Goal: Task Accomplishment & Management: Manage account settings

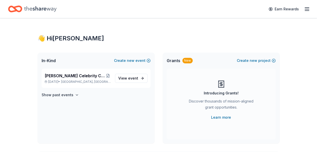
click at [305, 8] on line "button" at bounding box center [306, 8] width 4 height 0
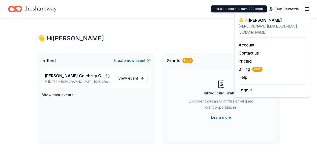
click at [269, 27] on div "katie@beanangel.org" at bounding box center [271, 29] width 67 height 12
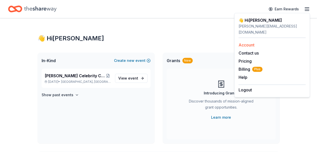
click at [250, 42] on link "Account" at bounding box center [246, 44] width 16 height 5
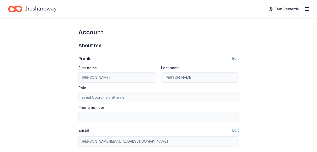
click at [233, 57] on button "Edit" at bounding box center [235, 58] width 7 height 6
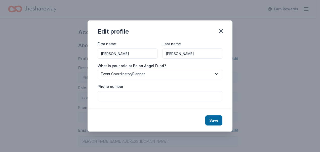
click at [116, 97] on input "Phone number" at bounding box center [160, 96] width 125 height 10
type input "832444"
click at [210, 118] on button "Save" at bounding box center [213, 120] width 17 height 10
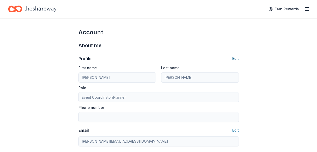
type input "832444"
click at [234, 59] on button "Edit" at bounding box center [235, 58] width 7 height 6
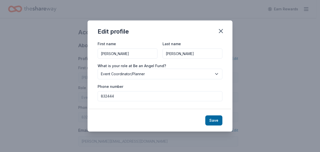
click at [164, 93] on input "832444" at bounding box center [160, 96] width 125 height 10
type input "8324440328"
click at [211, 118] on button "Save" at bounding box center [213, 120] width 17 height 10
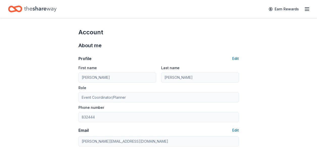
type input "8324440328"
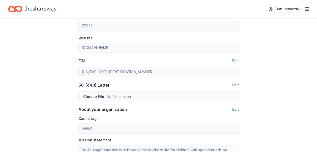
scroll to position [227, 0]
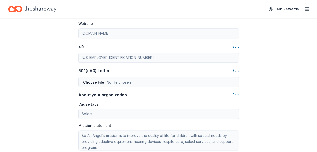
click at [235, 69] on button "Edit" at bounding box center [235, 70] width 7 height 6
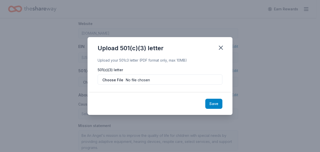
click at [217, 103] on button "Save" at bounding box center [213, 103] width 17 height 10
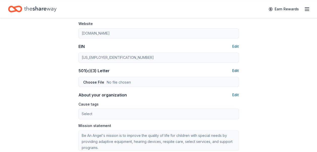
click at [235, 68] on button "Edit" at bounding box center [235, 70] width 7 height 6
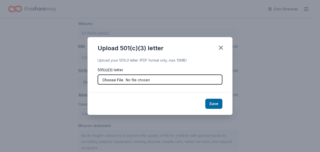
click at [136, 81] on input "file" at bounding box center [160, 79] width 125 height 10
type input "C:\fakepath\501(c)3.pdf"
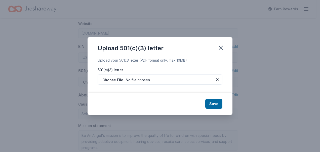
click at [214, 103] on button "Save" at bounding box center [213, 103] width 17 height 10
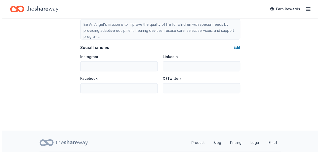
scroll to position [326, 0]
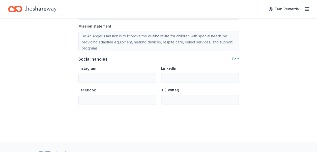
click at [231, 57] on div "Social handles Edit" at bounding box center [158, 59] width 160 height 6
click at [233, 58] on button "Edit" at bounding box center [235, 59] width 7 height 6
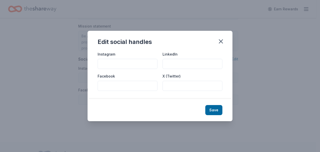
click at [114, 85] on input "Facebook" at bounding box center [128, 86] width 60 height 10
paste input "https://www.facebook.com/beanangelfund"
type input "https://www.facebook.com/beanangelfund"
click at [208, 109] on button "Save" at bounding box center [213, 110] width 17 height 10
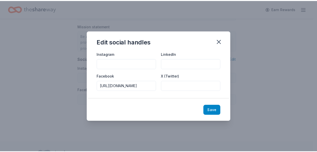
scroll to position [0, 0]
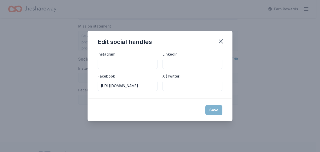
type input "https://www.facebook.com/beanangelfund"
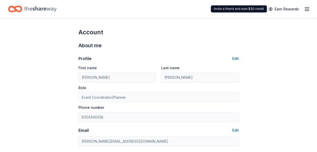
click at [306, 11] on line "button" at bounding box center [306, 11] width 4 height 0
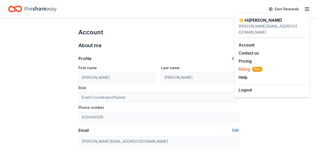
click at [243, 66] on span "Billing Plus" at bounding box center [250, 69] width 24 height 6
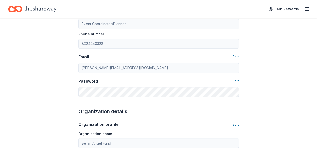
scroll to position [76, 0]
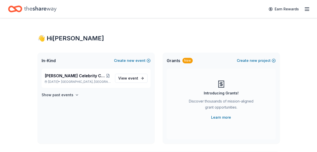
click at [26, 9] on icon "Home" at bounding box center [40, 9] width 32 height 10
click at [53, 59] on span "In-Kind" at bounding box center [49, 60] width 14 height 6
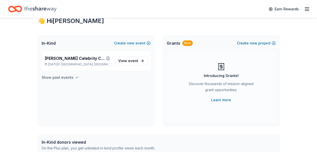
scroll to position [25, 0]
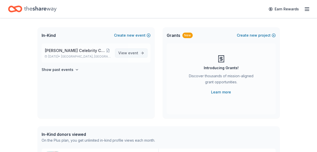
click at [134, 51] on span "event" at bounding box center [133, 53] width 10 height 4
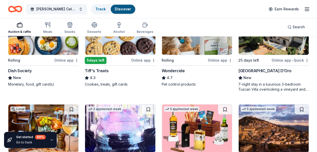
scroll to position [353, 0]
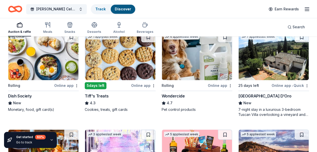
click at [257, 65] on img at bounding box center [273, 56] width 70 height 48
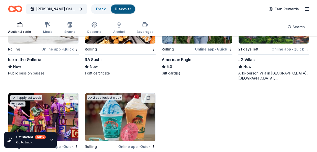
scroll to position [655, 0]
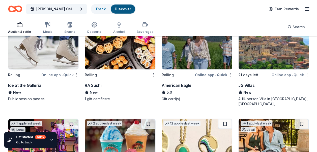
click at [39, 58] on img at bounding box center [43, 45] width 70 height 48
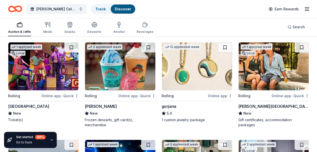
scroll to position [730, 0]
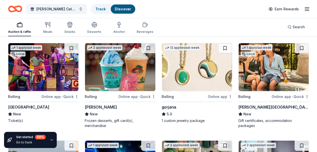
click at [40, 68] on img at bounding box center [43, 67] width 70 height 48
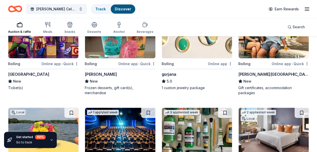
scroll to position [755, 0]
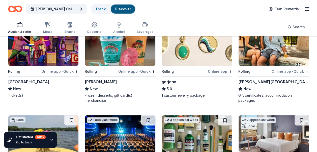
click at [272, 52] on img at bounding box center [273, 42] width 70 height 48
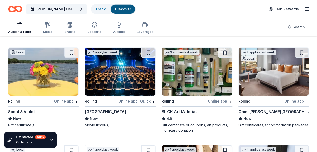
scroll to position [831, 0]
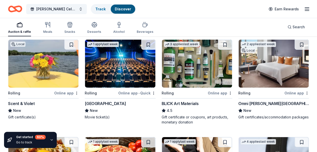
click at [114, 66] on img at bounding box center [120, 64] width 70 height 48
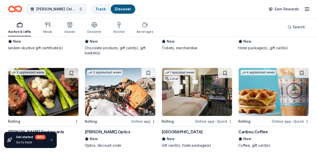
scroll to position [1944, 0]
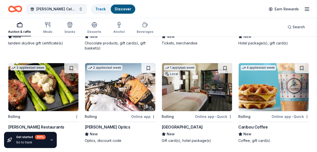
click at [44, 81] on img at bounding box center [43, 87] width 70 height 48
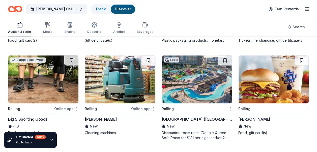
scroll to position [2238, 0]
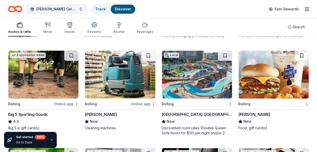
click at [189, 68] on img at bounding box center [197, 74] width 70 height 48
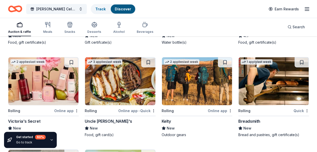
scroll to position [2528, 0]
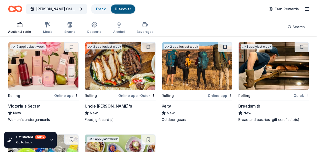
click at [125, 74] on img at bounding box center [120, 66] width 70 height 48
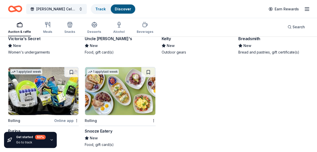
scroll to position [2603, 0]
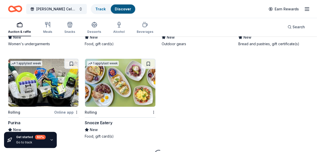
click at [109, 73] on img at bounding box center [120, 83] width 70 height 48
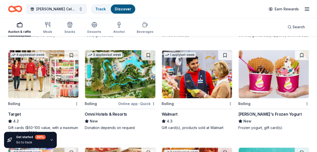
scroll to position [2729, 0]
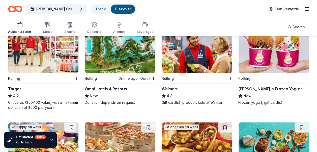
click at [116, 60] on img at bounding box center [120, 49] width 70 height 48
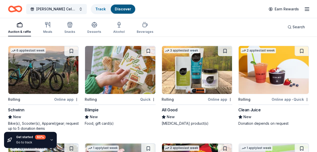
scroll to position [2905, 0]
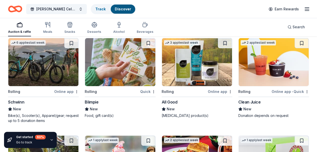
click at [31, 58] on img at bounding box center [43, 62] width 70 height 48
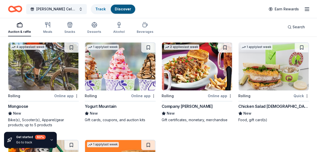
scroll to position [3006, 0]
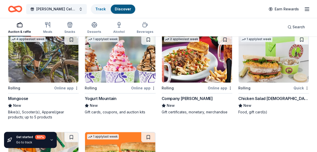
click at [251, 68] on img at bounding box center [273, 58] width 70 height 48
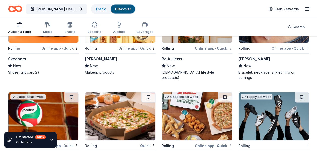
scroll to position [4295, 0]
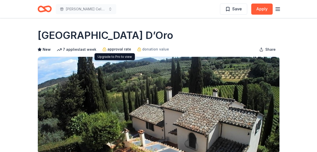
click at [114, 49] on span "approval rate" at bounding box center [119, 49] width 24 height 6
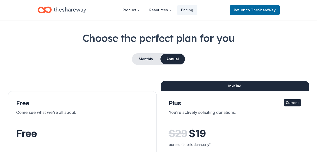
scroll to position [25, 0]
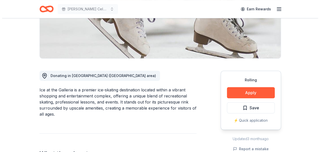
scroll to position [101, 0]
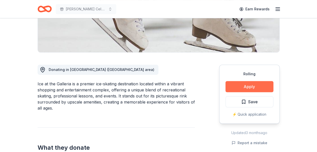
click at [247, 86] on button "Apply" at bounding box center [249, 86] width 48 height 11
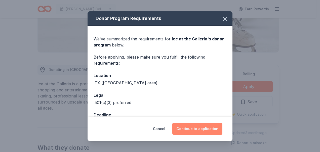
click at [199, 129] on button "Continue to application" at bounding box center [197, 128] width 50 height 12
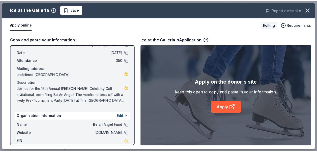
scroll to position [49, 0]
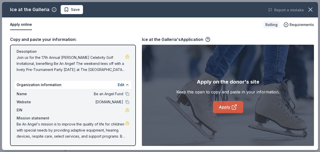
click at [227, 108] on link "Apply" at bounding box center [228, 107] width 30 height 12
click at [309, 8] on icon "button" at bounding box center [311, 10] width 4 height 4
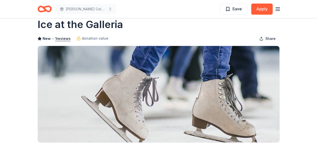
scroll to position [0, 0]
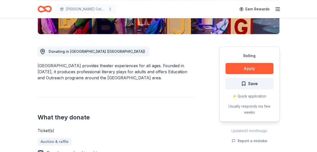
scroll to position [126, 0]
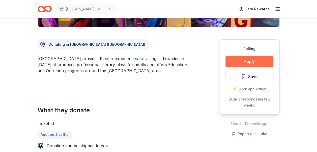
click at [246, 59] on button "Apply" at bounding box center [249, 61] width 48 height 11
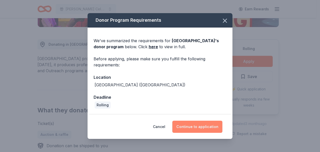
click at [204, 126] on button "Continue to application" at bounding box center [197, 126] width 50 height 12
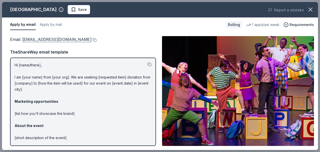
drag, startPoint x: 88, startPoint y: 38, endPoint x: 52, endPoint y: 38, distance: 36.0
click at [52, 38] on div "Email : [EMAIL_ADDRESS][DOMAIN_NAME]" at bounding box center [83, 39] width 146 height 7
click at [52, 38] on link "[EMAIL_ADDRESS][DOMAIN_NAME]" at bounding box center [56, 39] width 69 height 7
click at [310, 8] on icon "button" at bounding box center [310, 9] width 7 height 7
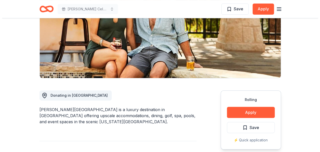
scroll to position [76, 0]
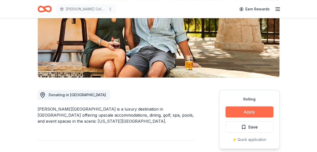
click at [246, 111] on button "Apply" at bounding box center [249, 111] width 48 height 11
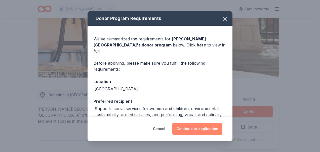
click at [191, 130] on button "Continue to application" at bounding box center [197, 128] width 50 height 12
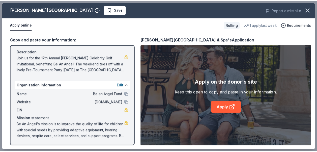
scroll to position [49, 0]
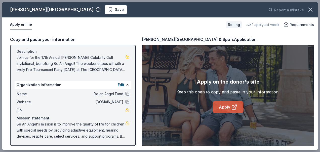
click at [231, 106] on link "Apply" at bounding box center [228, 107] width 30 height 12
click at [309, 9] on icon "button" at bounding box center [310, 9] width 7 height 7
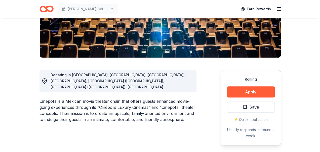
scroll to position [101, 0]
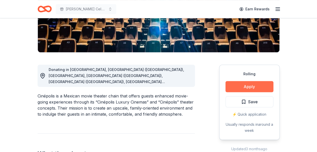
click at [253, 84] on button "Apply" at bounding box center [249, 86] width 48 height 11
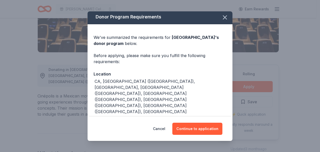
scroll to position [2, 0]
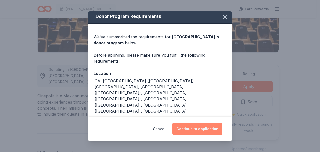
click at [189, 129] on button "Continue to application" at bounding box center [197, 128] width 50 height 12
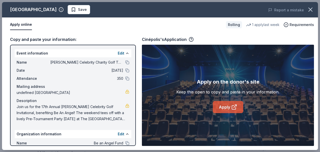
click at [220, 108] on link "Apply" at bounding box center [228, 107] width 30 height 12
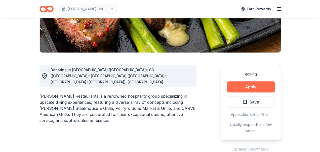
scroll to position [101, 0]
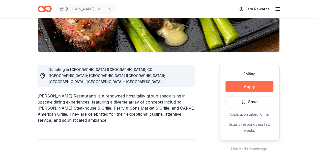
click at [246, 88] on button "Apply" at bounding box center [249, 86] width 48 height 11
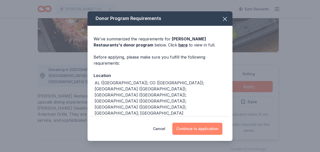
click at [196, 126] on button "Continue to application" at bounding box center [197, 128] width 50 height 12
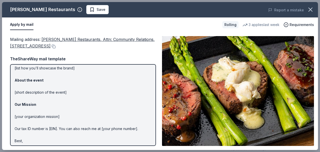
scroll to position [60, 0]
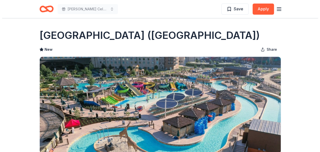
scroll to position [76, 0]
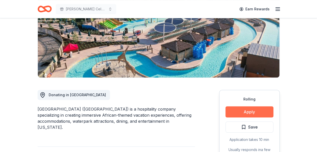
click at [246, 111] on button "Apply" at bounding box center [249, 111] width 48 height 11
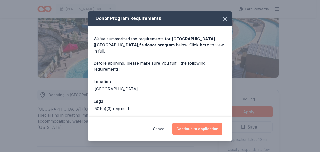
click at [189, 127] on button "Continue to application" at bounding box center [197, 128] width 50 height 12
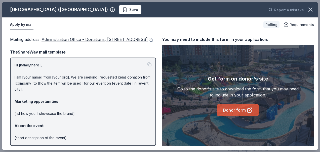
click at [229, 104] on link "Donor form" at bounding box center [238, 110] width 42 height 12
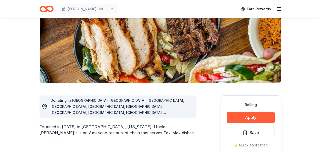
scroll to position [76, 0]
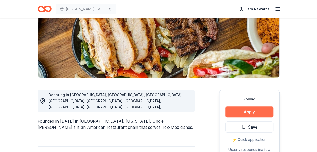
click at [245, 111] on button "Apply" at bounding box center [249, 111] width 48 height 11
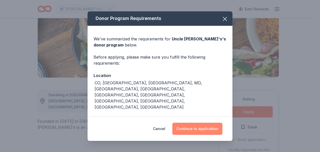
click at [196, 124] on button "Continue to application" at bounding box center [197, 128] width 50 height 12
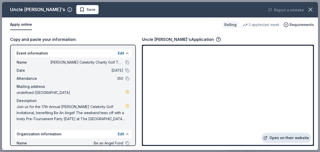
click at [280, 135] on link "Open on their website" at bounding box center [287, 137] width 50 height 10
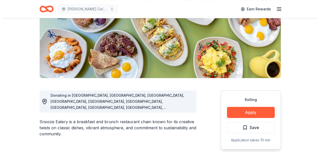
scroll to position [76, 0]
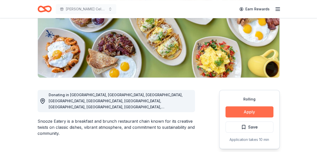
click at [238, 110] on button "Apply" at bounding box center [249, 111] width 48 height 11
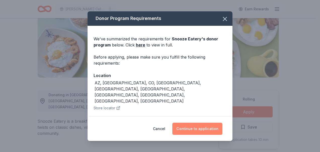
click at [192, 125] on button "Continue to application" at bounding box center [197, 128] width 50 height 12
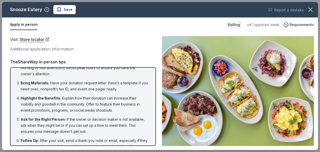
scroll to position [17, 0]
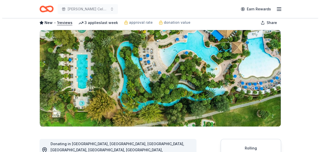
scroll to position [76, 0]
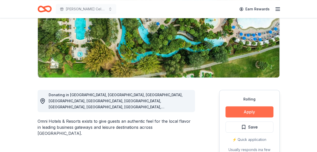
click at [243, 109] on button "Apply" at bounding box center [249, 111] width 48 height 11
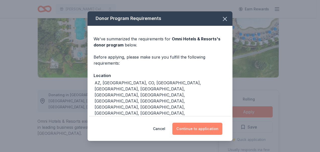
click at [204, 126] on button "Continue to application" at bounding box center [197, 128] width 50 height 12
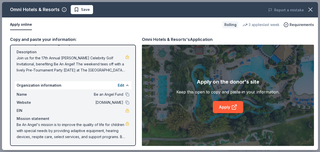
scroll to position [49, 0]
click at [228, 107] on link "Apply" at bounding box center [228, 107] width 30 height 12
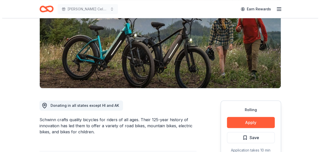
scroll to position [76, 0]
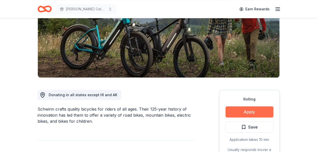
click at [243, 107] on button "Apply" at bounding box center [249, 111] width 48 height 11
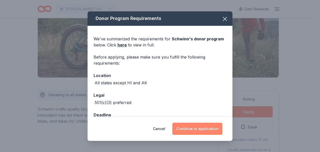
click at [196, 128] on button "Continue to application" at bounding box center [197, 128] width 50 height 12
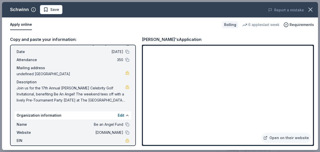
scroll to position [25, 0]
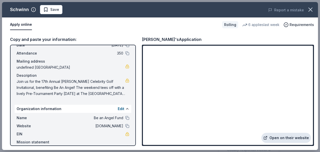
click at [279, 137] on link "Open on their website" at bounding box center [287, 137] width 50 height 10
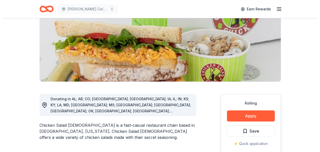
scroll to position [101, 0]
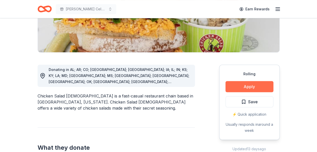
click at [240, 87] on button "Apply" at bounding box center [249, 86] width 48 height 11
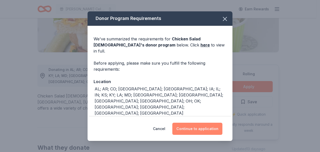
click at [194, 125] on button "Continue to application" at bounding box center [197, 128] width 50 height 12
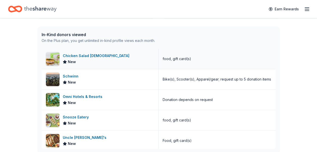
scroll to position [126, 0]
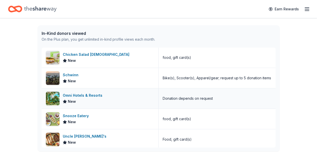
click at [86, 92] on div "Omni Hotels & Resorts" at bounding box center [84, 95] width 42 height 6
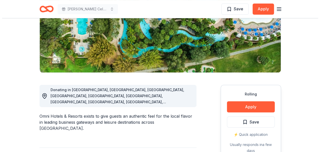
scroll to position [126, 0]
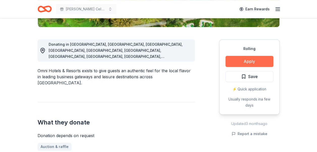
click at [242, 58] on button "Apply" at bounding box center [249, 61] width 48 height 11
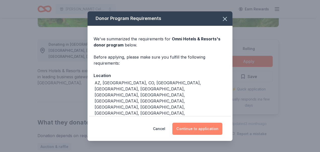
click at [184, 127] on button "Continue to application" at bounding box center [197, 128] width 50 height 12
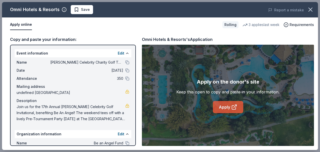
click at [221, 103] on link "Apply" at bounding box center [228, 107] width 30 height 12
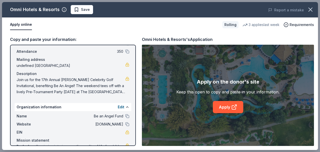
scroll to position [49, 0]
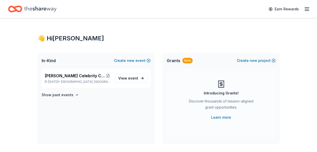
scroll to position [126, 0]
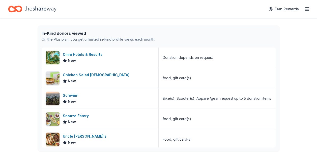
click at [65, 8] on div "Earn Rewards" at bounding box center [158, 9] width 300 height 12
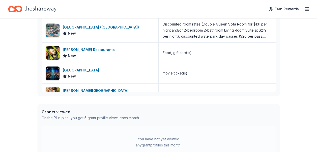
scroll to position [254, 0]
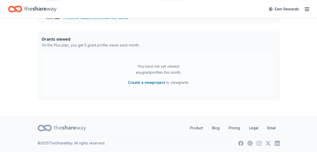
click at [159, 67] on div "You have not yet viewed any grant profiles this month." at bounding box center [158, 69] width 63 height 12
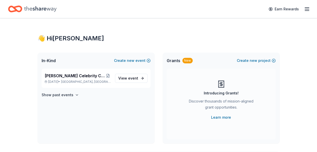
click at [304, 9] on icon "button" at bounding box center [306, 9] width 6 height 6
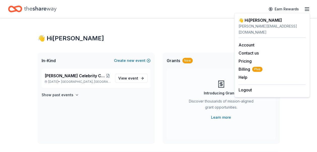
click at [272, 123] on div "Introducing Grants! Discover thousands of mission-aligned grant opportunities. …" at bounding box center [220, 103] width 109 height 71
